Goal: Use online tool/utility: Utilize a website feature to perform a specific function

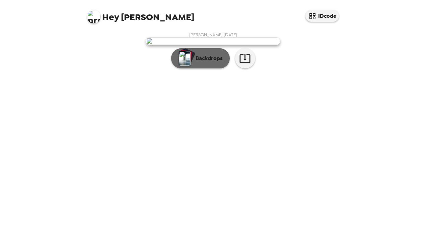
click at [210, 68] on button "Backdrops" at bounding box center [200, 58] width 59 height 20
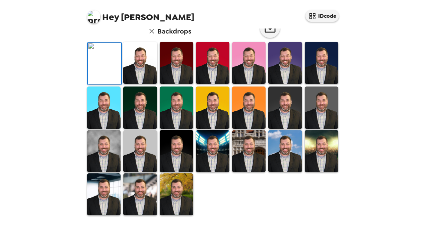
scroll to position [103, 0]
click at [308, 128] on img at bounding box center [321, 107] width 33 height 42
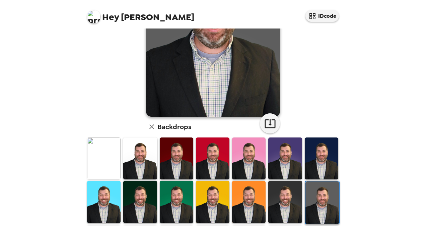
scroll to position [180, 0]
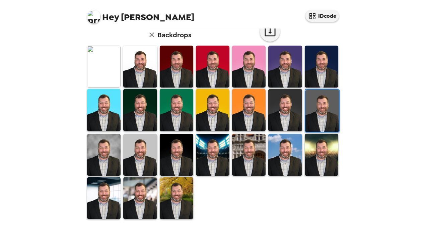
click at [136, 190] on img at bounding box center [139, 198] width 33 height 42
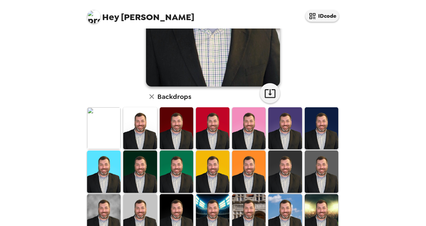
scroll to position [116, 0]
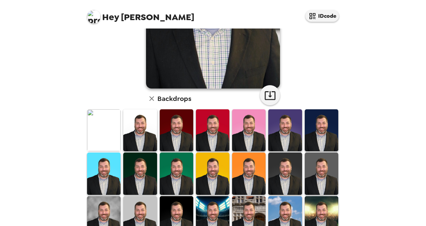
click at [305, 169] on img at bounding box center [321, 173] width 33 height 42
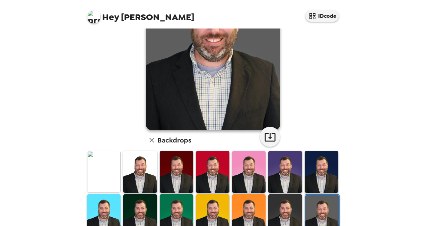
scroll to position [76, 0]
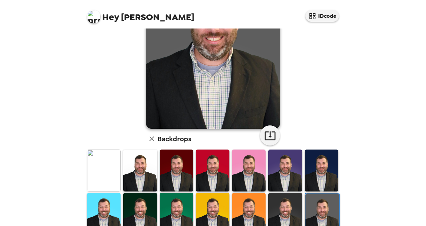
click at [310, 172] on img at bounding box center [321, 170] width 33 height 42
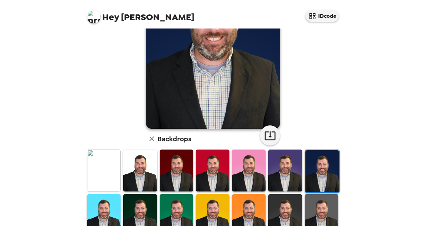
click at [290, 211] on img at bounding box center [284, 215] width 33 height 42
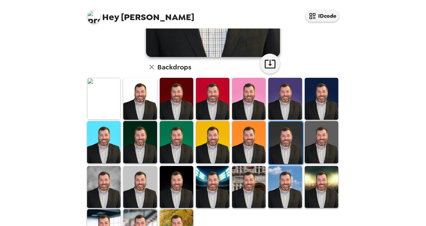
scroll to position [150, 0]
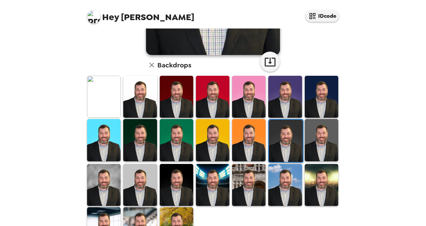
click at [132, 176] on img at bounding box center [139, 185] width 33 height 42
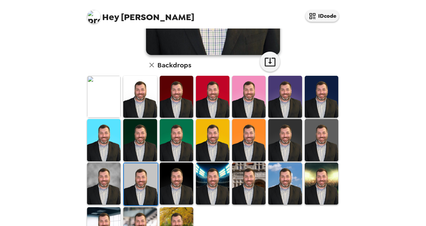
click at [111, 179] on img at bounding box center [103, 183] width 33 height 42
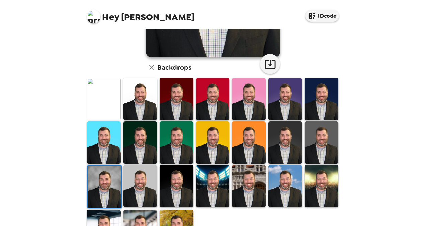
scroll to position [148, 0]
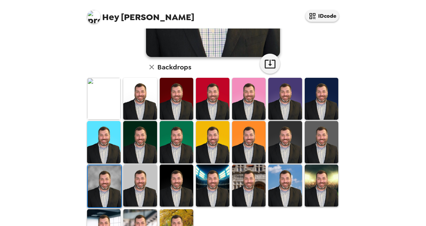
click at [318, 139] on img at bounding box center [321, 142] width 33 height 42
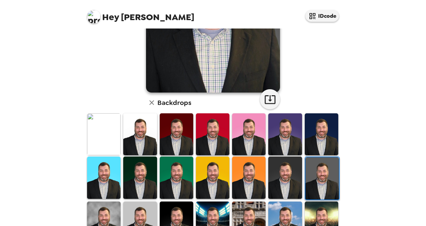
scroll to position [126, 0]
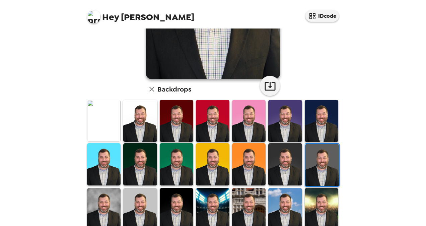
click at [144, 157] on img at bounding box center [139, 164] width 33 height 42
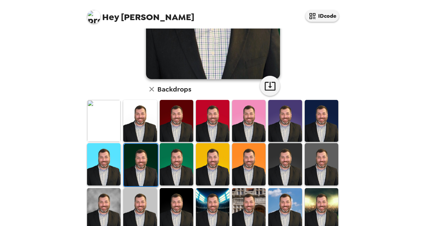
click at [323, 161] on img at bounding box center [321, 164] width 33 height 42
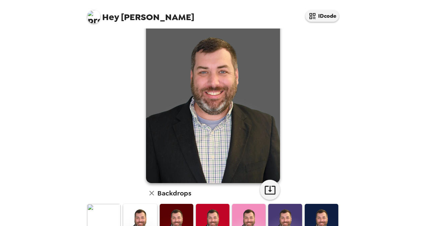
scroll to position [21, 0]
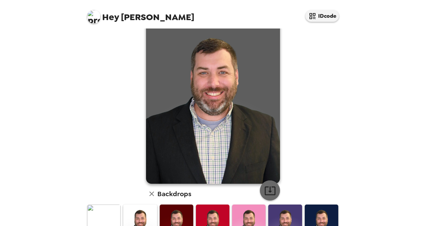
click at [264, 192] on icon "button" at bounding box center [270, 190] width 12 height 12
